Goal: Transaction & Acquisition: Purchase product/service

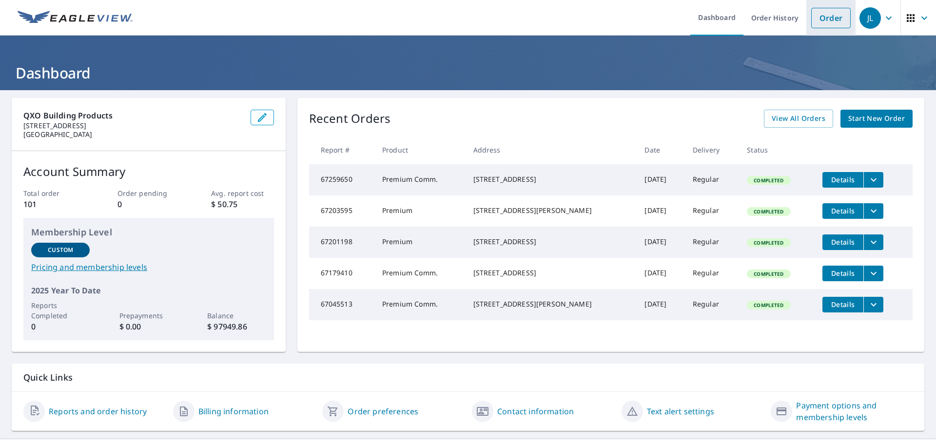
click at [820, 13] on link "Order" at bounding box center [830, 18] width 39 height 20
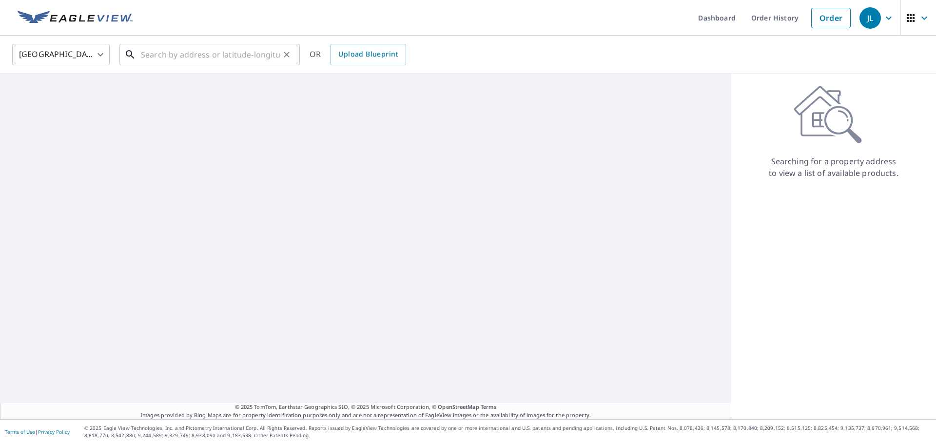
click at [170, 57] on input "text" at bounding box center [210, 54] width 139 height 27
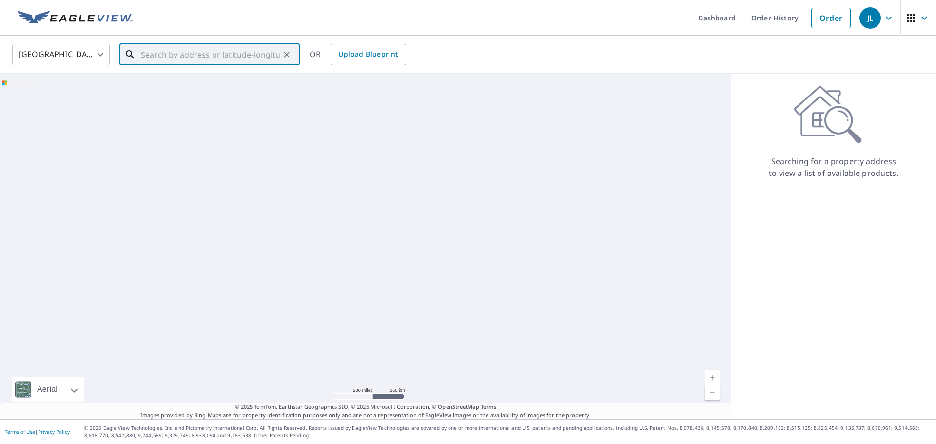
paste input "[STREET_ADDRESS][PERSON_NAME]"
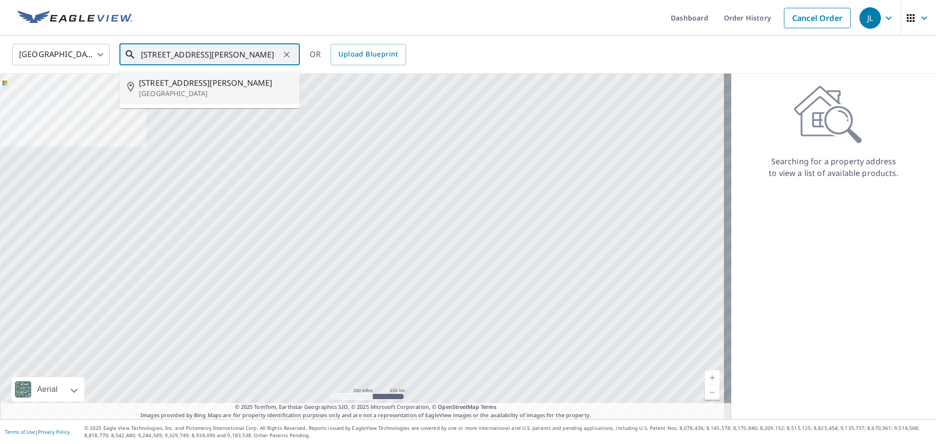
click at [244, 92] on p "[GEOGRAPHIC_DATA]" at bounding box center [215, 94] width 153 height 10
type input "[STREET_ADDRESS][PERSON_NAME]"
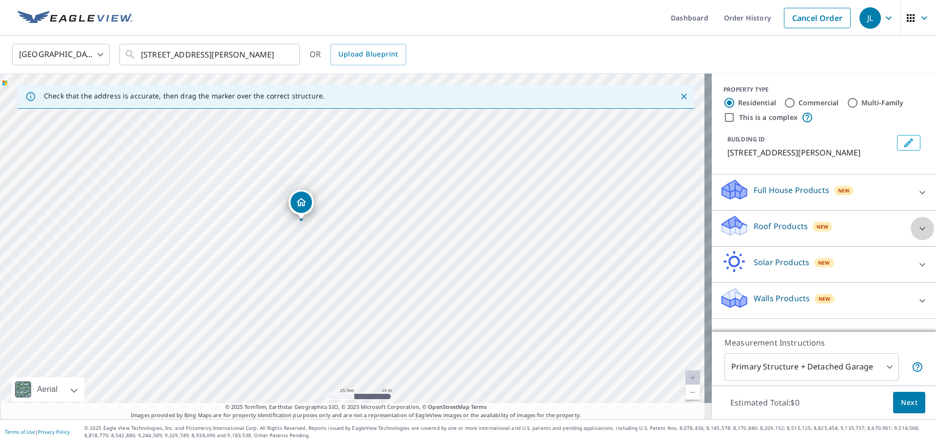
click at [917, 235] on icon at bounding box center [923, 229] width 12 height 12
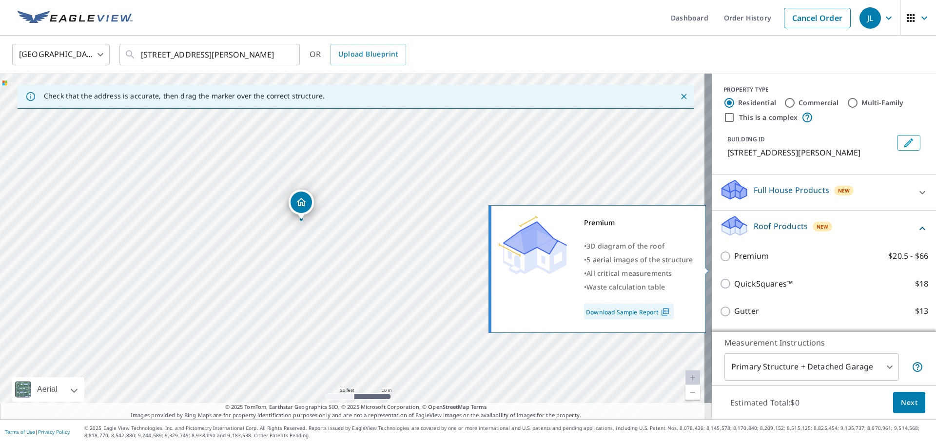
click at [722, 262] on input "Premium $20.5 - $66" at bounding box center [727, 257] width 15 height 12
checkbox input "true"
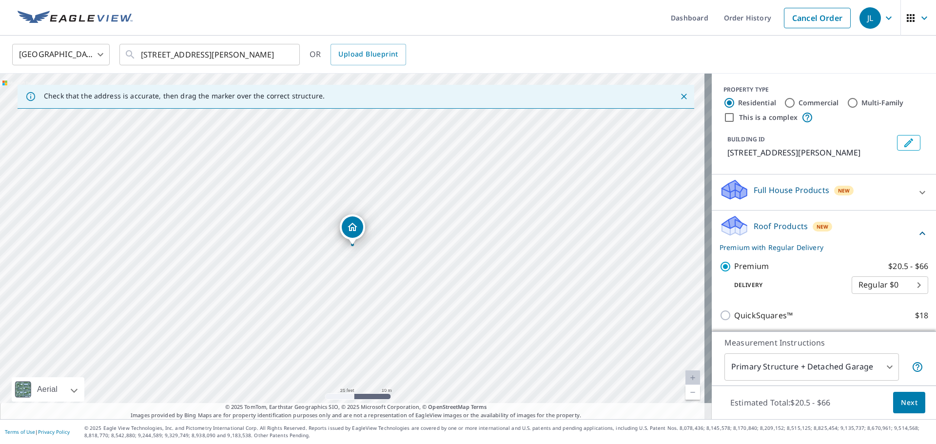
click at [912, 406] on button "Next" at bounding box center [909, 403] width 32 height 22
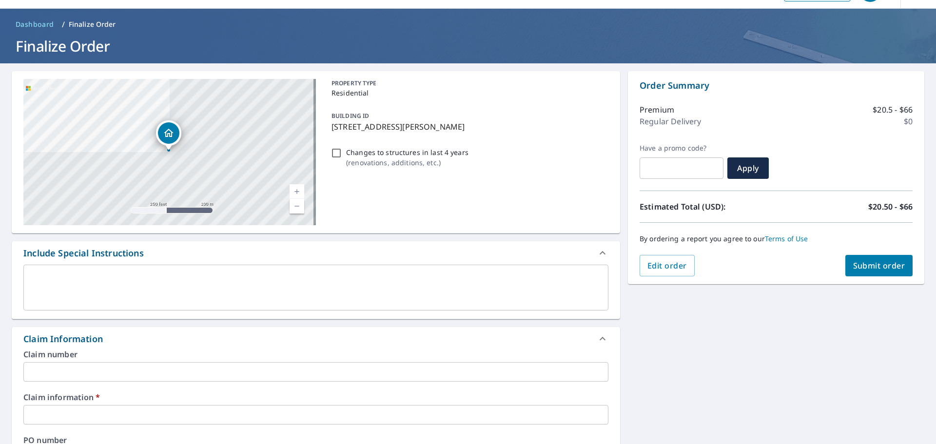
scroll to position [49, 0]
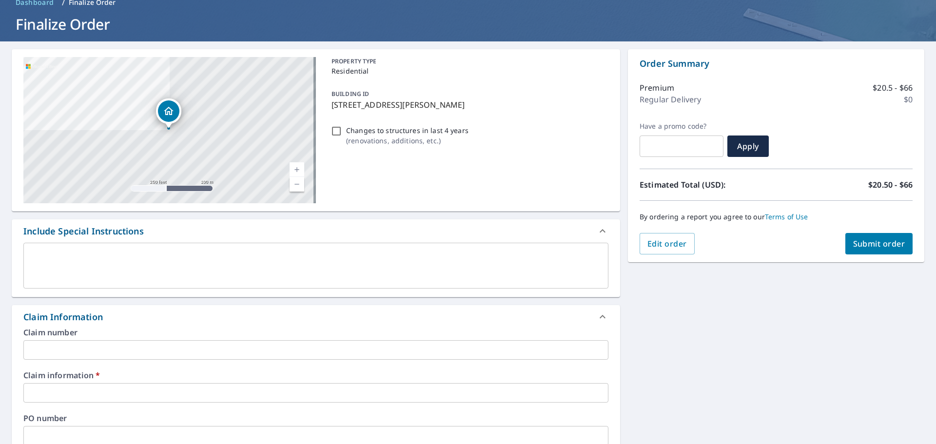
click at [243, 388] on input "text" at bounding box center [315, 393] width 585 height 20
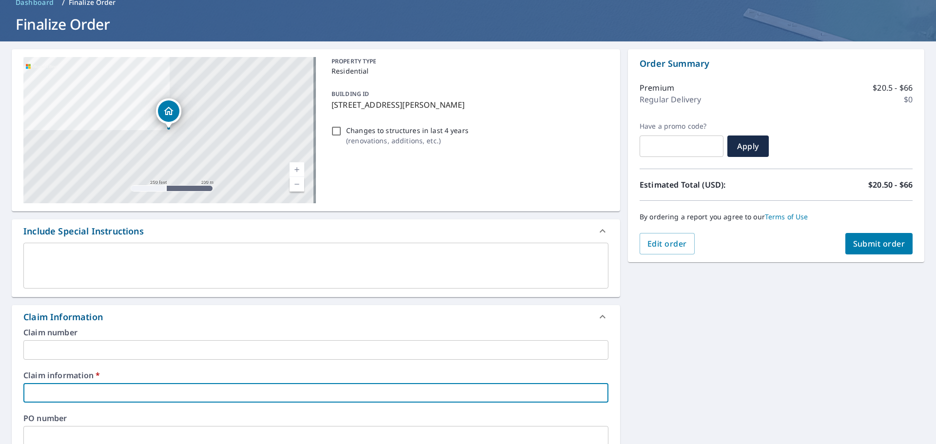
type input "na"
click at [864, 236] on button "Submit order" at bounding box center [879, 243] width 68 height 21
checkbox input "true"
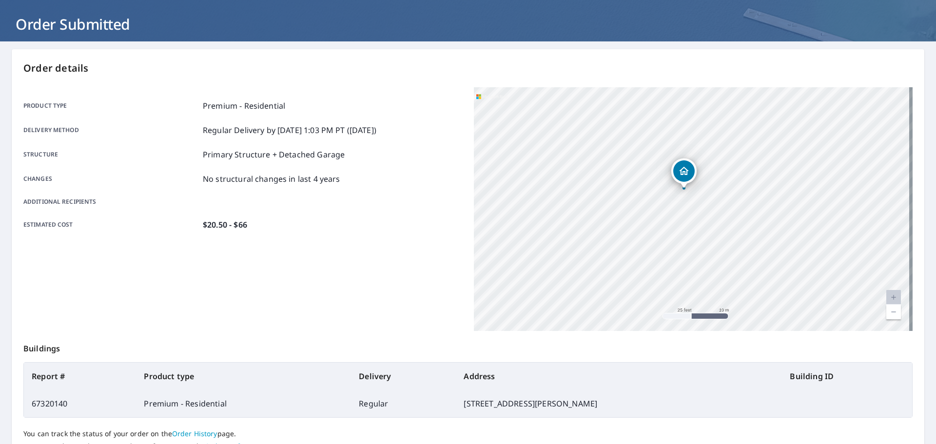
drag, startPoint x: 594, startPoint y: 404, endPoint x: 422, endPoint y: 403, distance: 172.1
click at [456, 403] on td "[STREET_ADDRESS][PERSON_NAME]" at bounding box center [619, 403] width 326 height 27
click at [56, 18] on h1 "Order Submitted" at bounding box center [468, 24] width 913 height 20
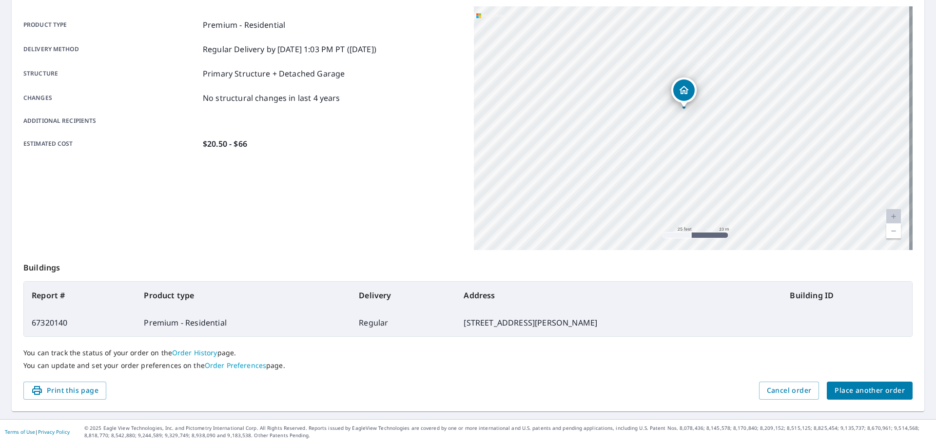
click at [840, 391] on span "Place another order" at bounding box center [870, 391] width 70 height 12
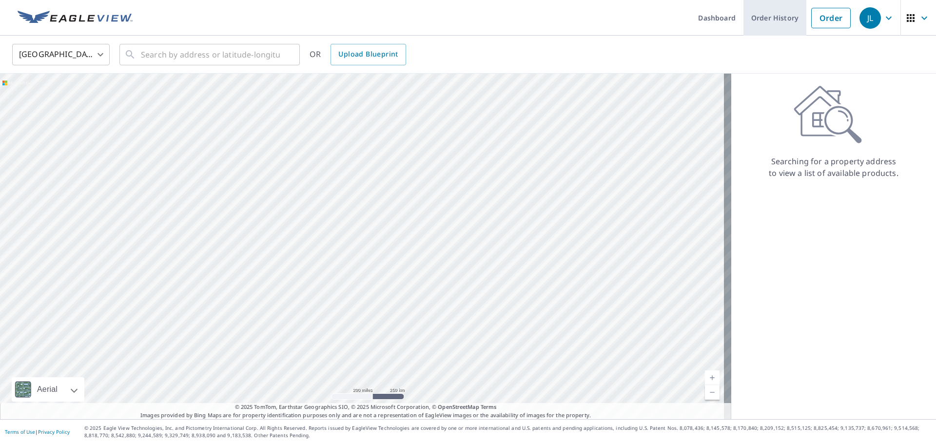
click at [780, 20] on link "Order History" at bounding box center [774, 18] width 63 height 36
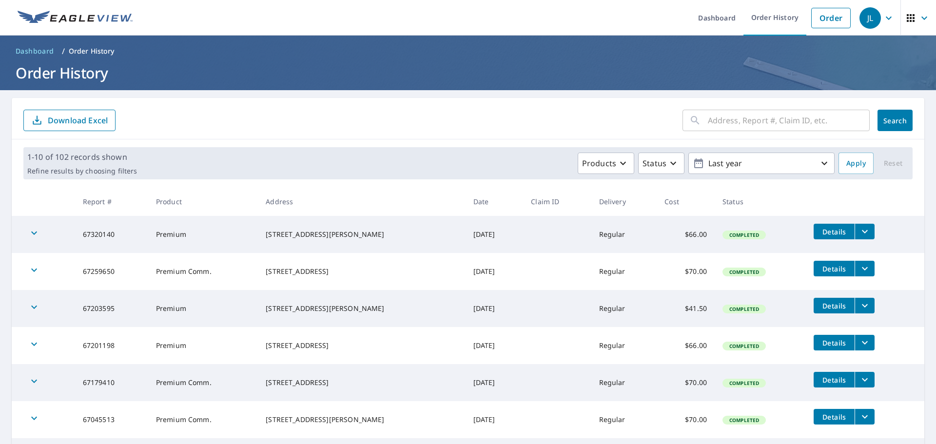
click at [865, 226] on button "filesDropdownBtn-67320140" at bounding box center [865, 232] width 20 height 16
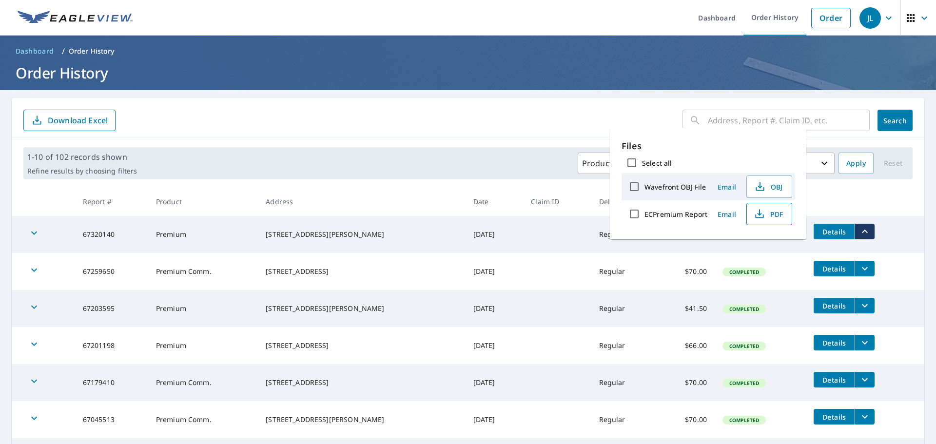
click at [774, 216] on span "PDF" at bounding box center [768, 214] width 31 height 12
